Goal: Find contact information: Find contact information

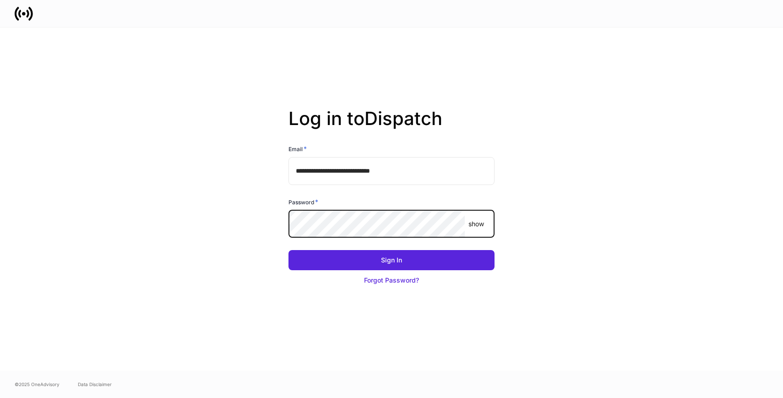
click at [289, 250] on button "Sign In" at bounding box center [392, 260] width 206 height 20
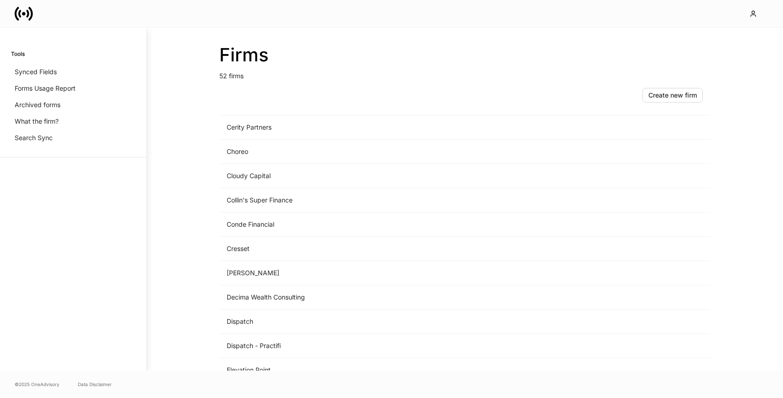
scroll to position [320, 0]
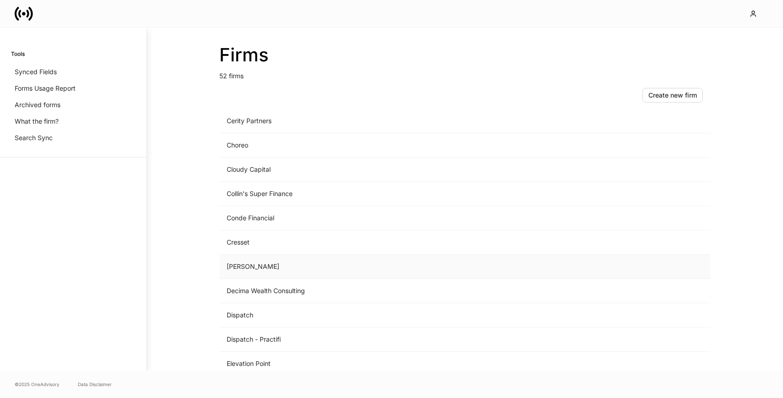
click at [350, 271] on td "[PERSON_NAME]" at bounding box center [388, 267] width 339 height 24
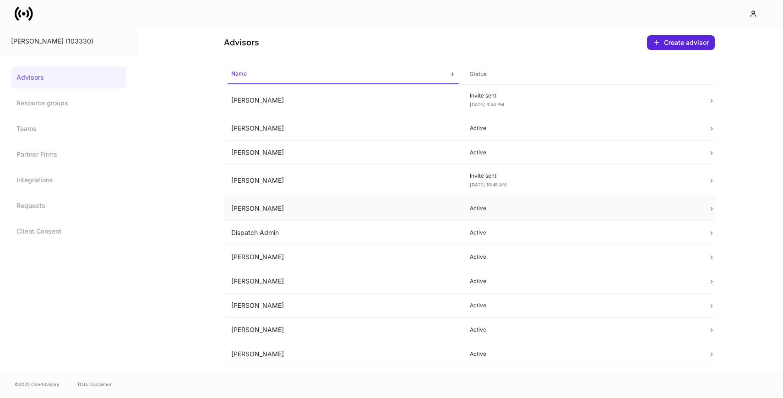
scroll to position [30, 0]
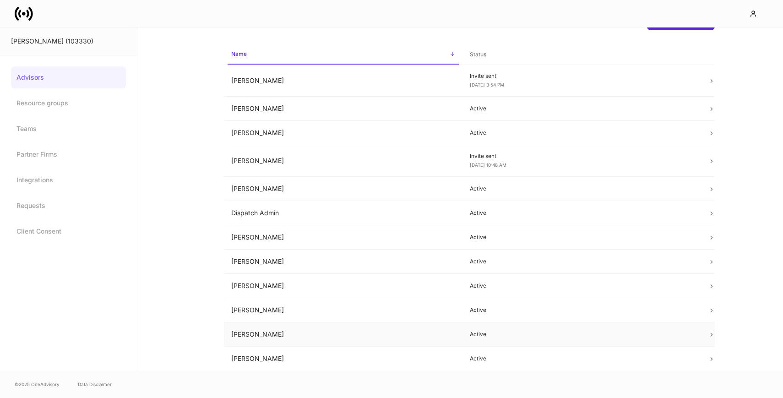
click at [292, 335] on td "[PERSON_NAME]" at bounding box center [343, 334] width 239 height 24
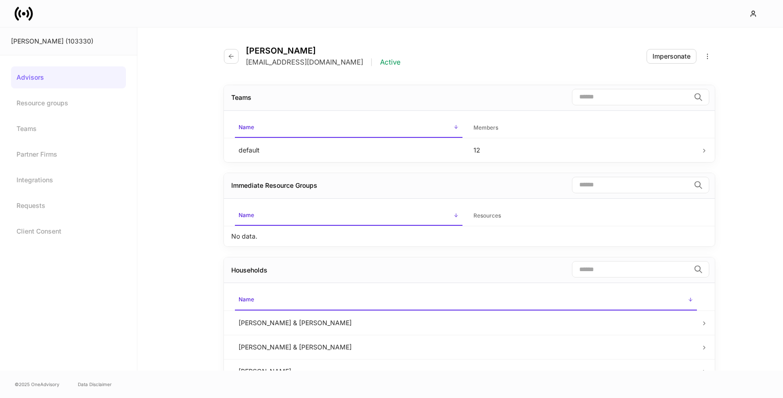
click at [270, 61] on p "[EMAIL_ADDRESS][DOMAIN_NAME]" at bounding box center [304, 62] width 117 height 9
copy p "[EMAIL_ADDRESS][DOMAIN_NAME]"
click at [327, 34] on div "[PERSON_NAME] [EMAIL_ADDRESS][DOMAIN_NAME] | Active Impersonate" at bounding box center [469, 50] width 491 height 47
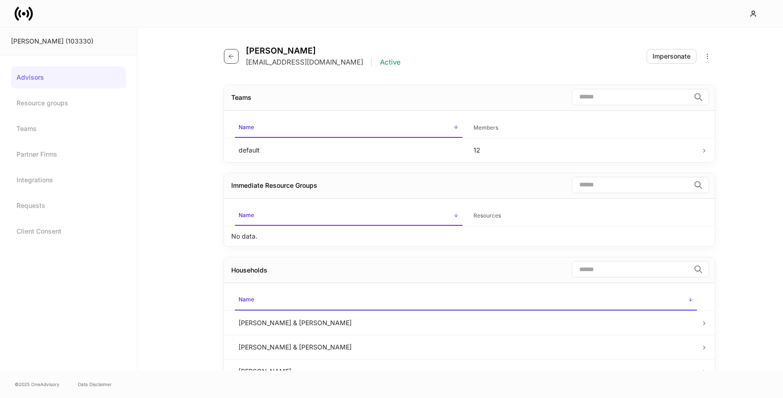
click at [234, 55] on icon "button" at bounding box center [231, 56] width 7 height 7
